Goal: Task Accomplishment & Management: Use online tool/utility

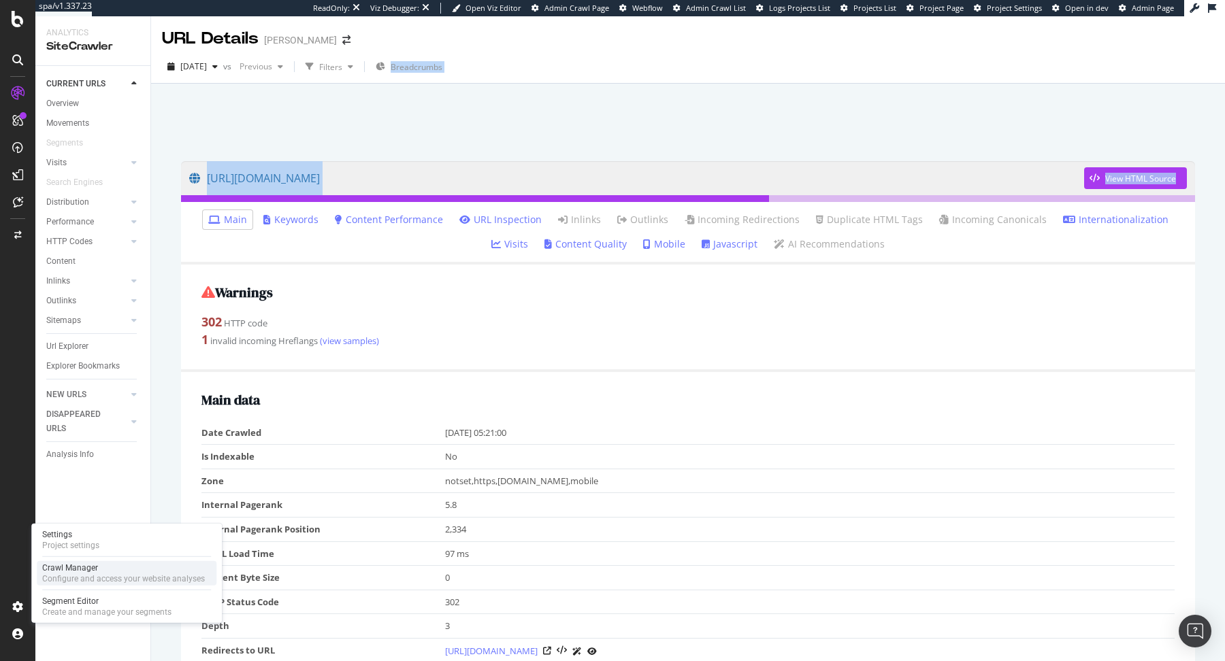
click at [75, 574] on div "Configure and access your website analyses" at bounding box center [123, 579] width 163 height 11
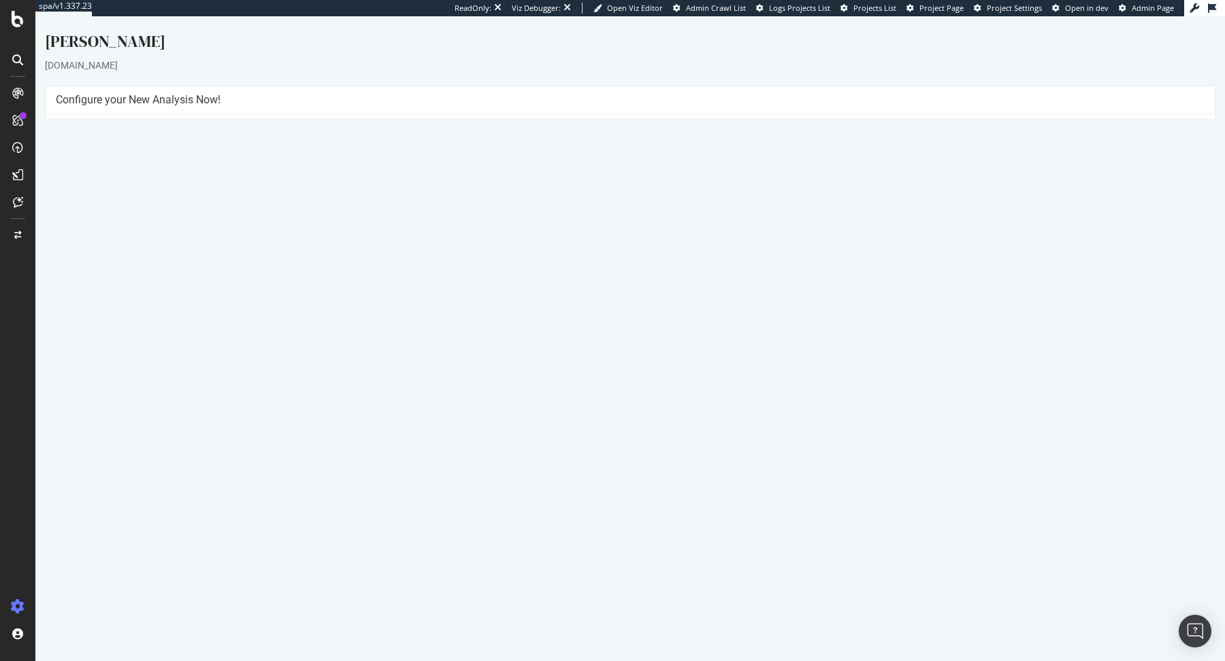
click at [641, 337] on button "Yes! Start Now" at bounding box center [613, 337] width 84 height 22
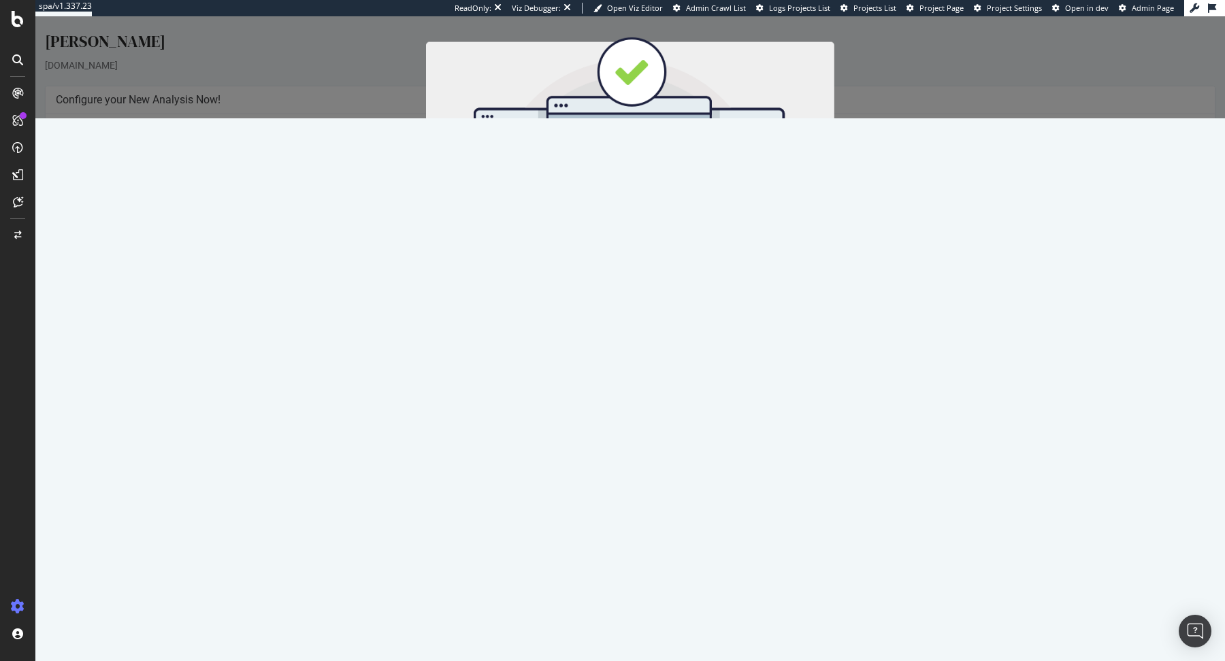
click at [661, 242] on button "Start Now" at bounding box center [655, 242] width 60 height 23
